Goal: Check status: Check status

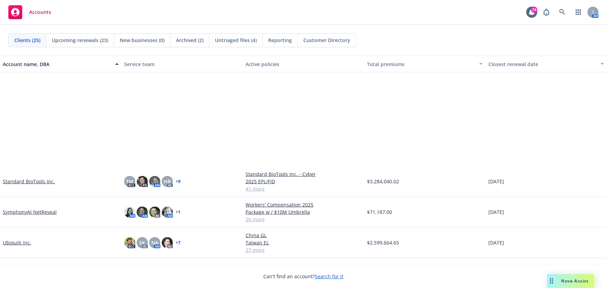
scroll to position [504, 0]
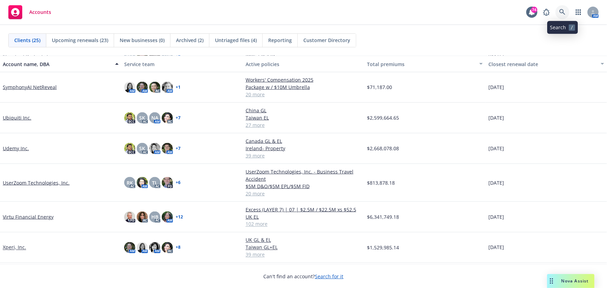
click at [560, 10] on icon at bounding box center [563, 12] width 6 height 6
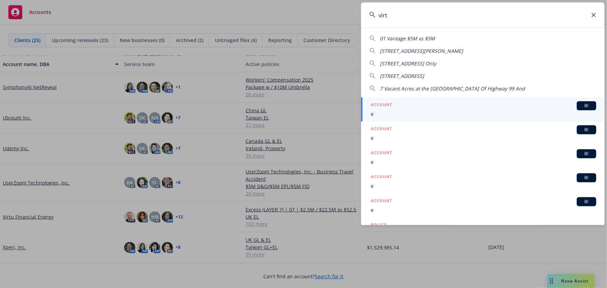
type input "virtu"
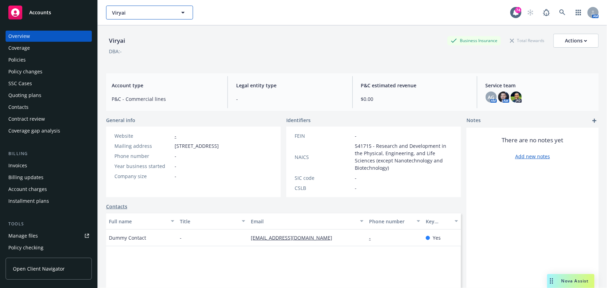
click at [188, 8] on button "Viryai" at bounding box center [149, 13] width 87 height 14
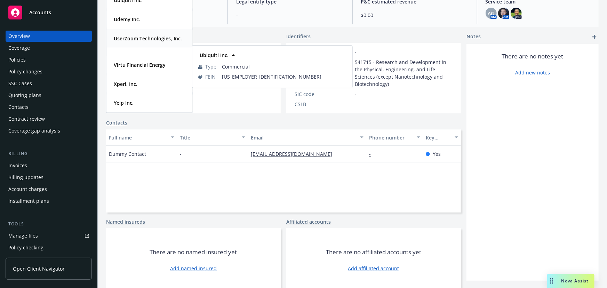
scroll to position [87, 0]
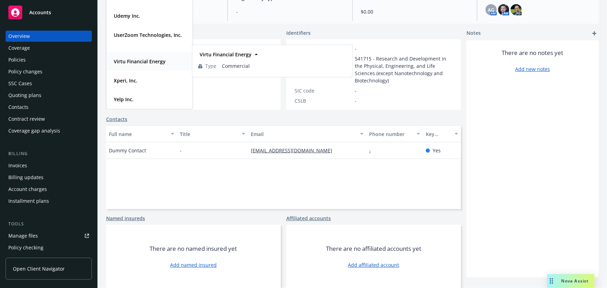
click at [143, 62] on strong "Virtu Financial Energy" at bounding box center [140, 61] width 52 height 7
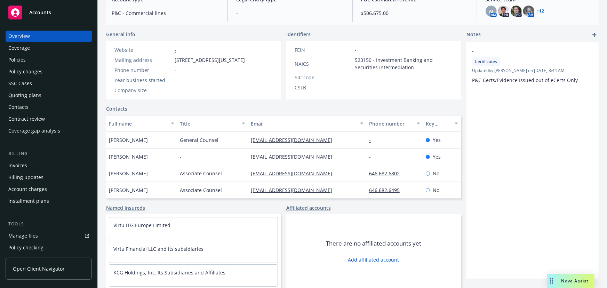
click at [26, 59] on div "Policies" at bounding box center [48, 59] width 81 height 11
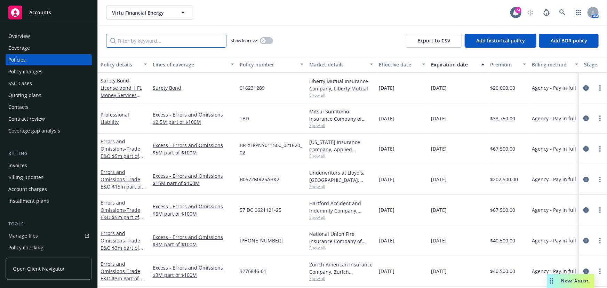
click at [124, 41] on input "Filter by keyword..." at bounding box center [166, 41] width 120 height 14
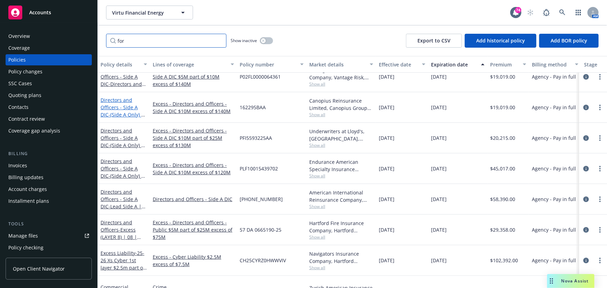
scroll to position [117, 0]
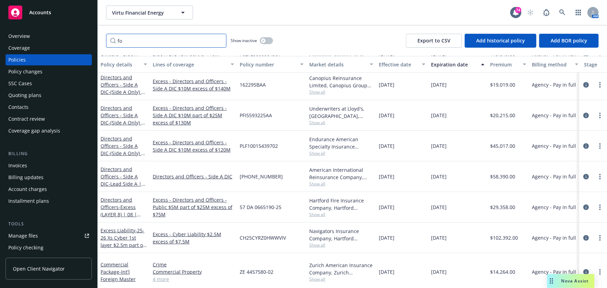
type input "f"
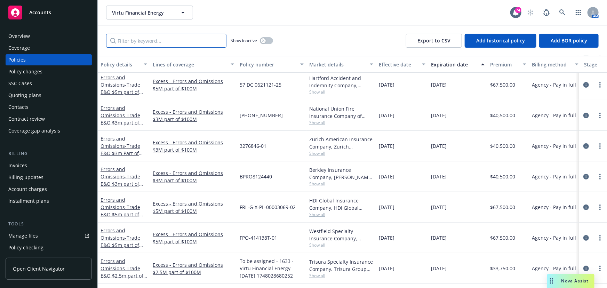
type input "l"
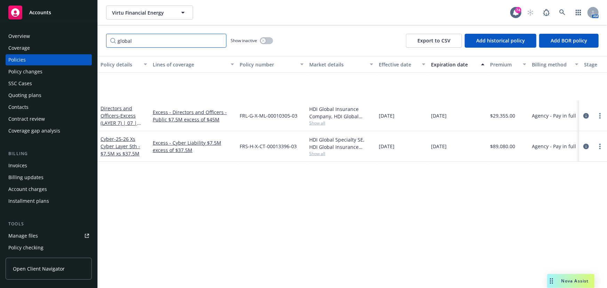
scroll to position [0, 0]
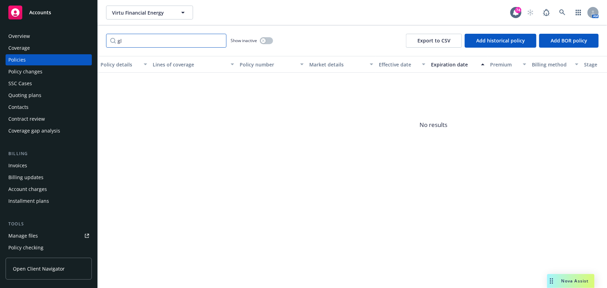
type input "g"
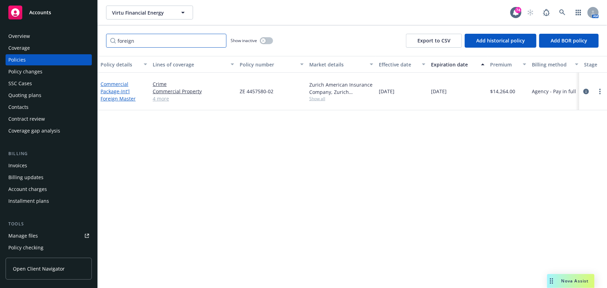
type input "foreign"
click at [125, 89] on span "- Int'l Foreign Master" at bounding box center [118, 95] width 35 height 14
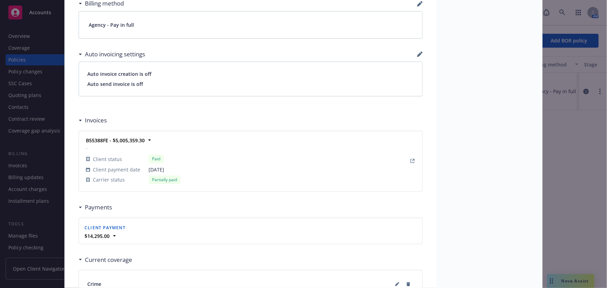
scroll to position [538, 0]
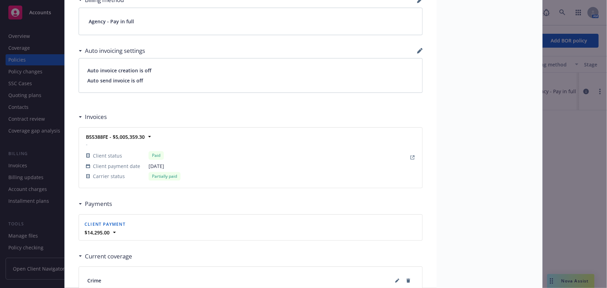
click at [163, 174] on div "Partially paid" at bounding box center [165, 176] width 32 height 9
click at [411, 156] on icon "View Invoice" at bounding box center [413, 158] width 4 height 4
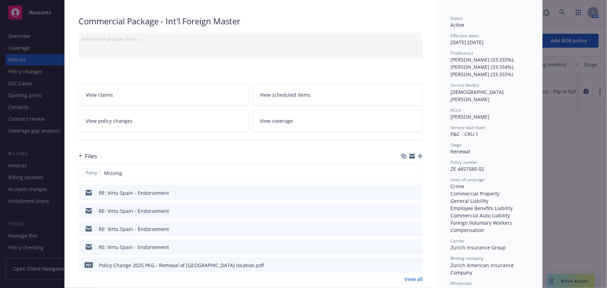
scroll to position [0, 0]
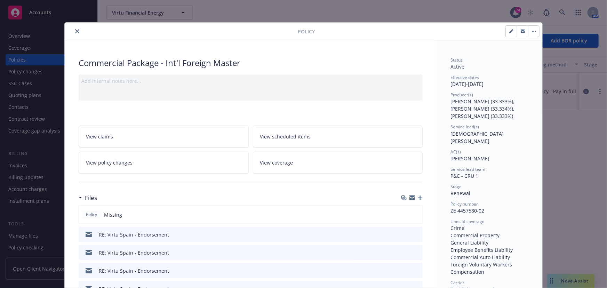
click at [75, 30] on icon "close" at bounding box center [77, 31] width 4 height 4
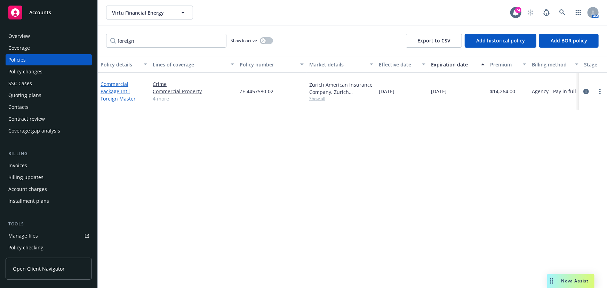
click at [121, 92] on span "- Int'l Foreign Master" at bounding box center [118, 95] width 35 height 14
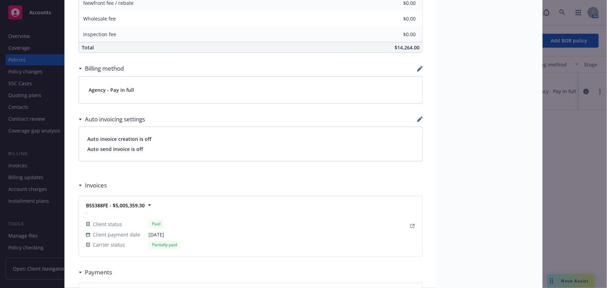
scroll to position [538, 0]
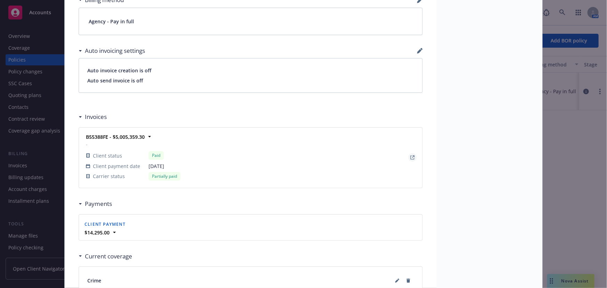
click at [411, 156] on icon "View Invoice" at bounding box center [413, 158] width 4 height 4
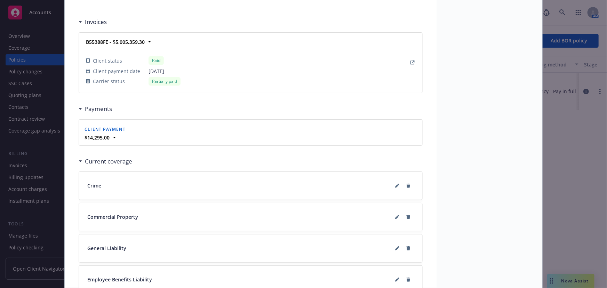
click at [166, 82] on div "Partially paid" at bounding box center [165, 81] width 32 height 9
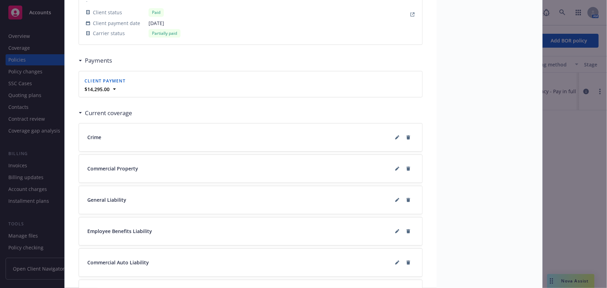
scroll to position [696, 0]
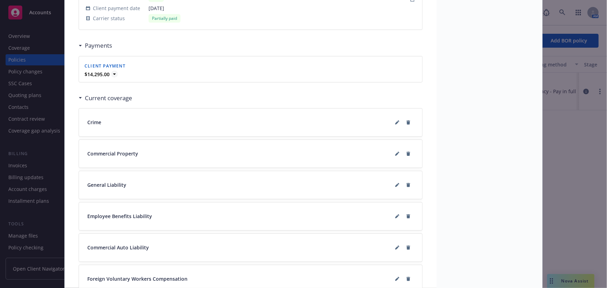
click at [113, 73] on icon at bounding box center [114, 73] width 3 height 1
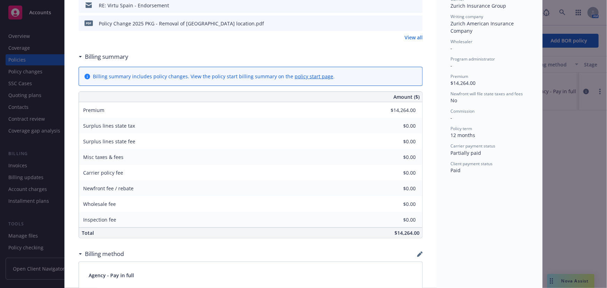
scroll to position [253, 0]
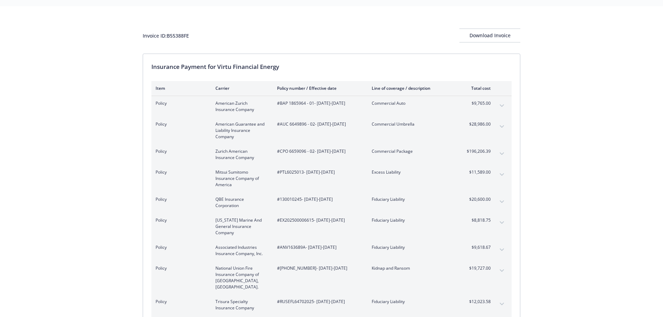
scroll to position [35, 0]
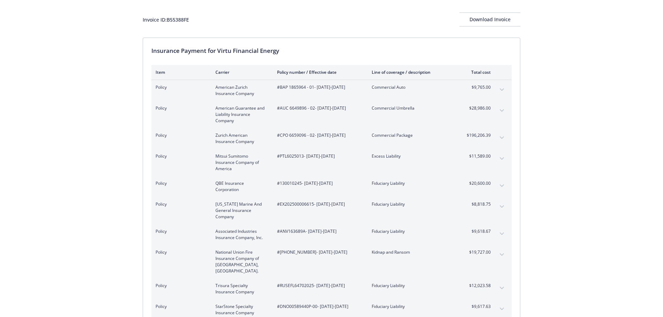
click at [503, 89] on icon "expand content" at bounding box center [502, 89] width 4 height 2
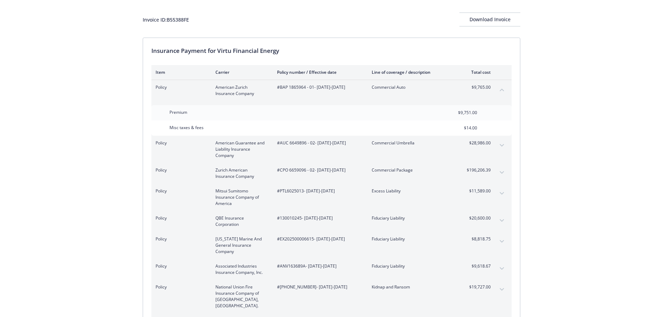
scroll to position [70, 0]
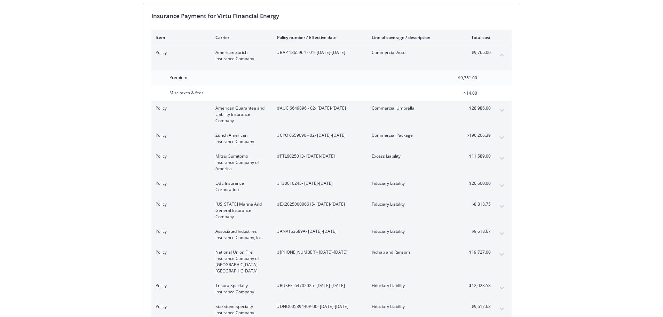
click at [505, 136] on button "expand content" at bounding box center [501, 137] width 11 height 11
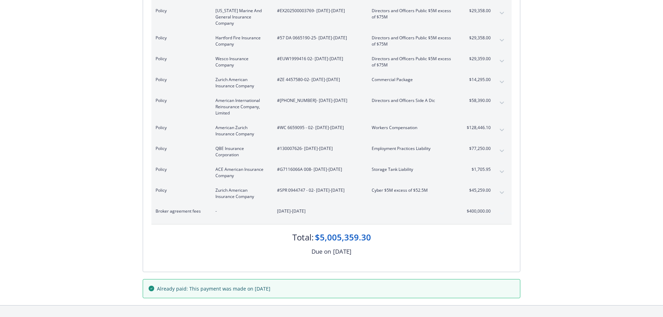
scroll to position [1665, 0]
click at [503, 76] on button "expand content" at bounding box center [501, 81] width 11 height 11
